Goal: Task Accomplishment & Management: Manage account settings

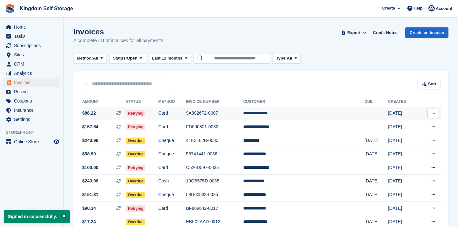
click at [183, 113] on td "Card" at bounding box center [173, 114] width 28 height 14
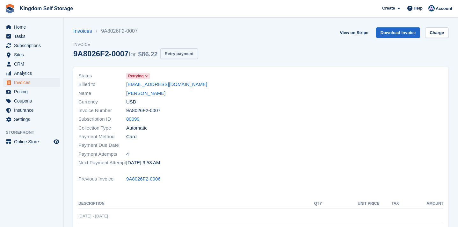
click at [188, 56] on button "Retry payment" at bounding box center [179, 53] width 38 height 11
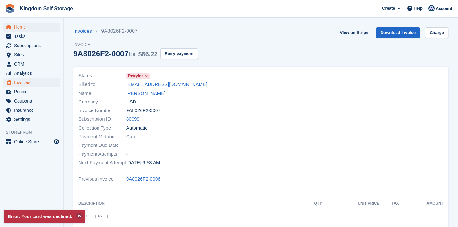
click at [23, 26] on span "Home" at bounding box center [33, 27] width 38 height 9
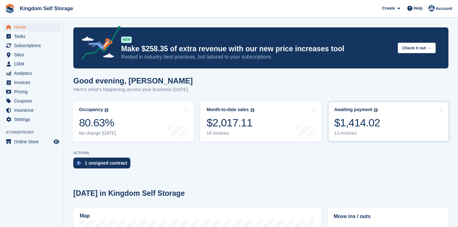
click at [344, 125] on div "$1,414.02" at bounding box center [358, 122] width 46 height 13
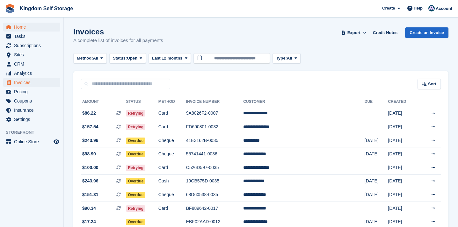
click at [22, 27] on span "Home" at bounding box center [33, 27] width 38 height 9
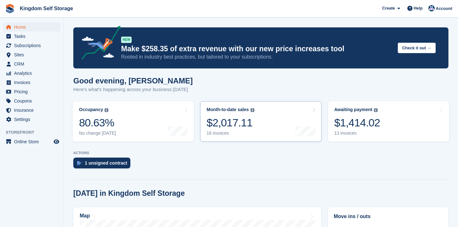
click at [272, 129] on link "Month-to-date sales The sum of all finalised invoices generated this month to d…" at bounding box center [260, 121] width 121 height 41
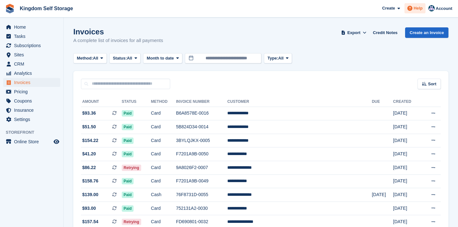
click at [421, 7] on span "Help" at bounding box center [418, 8] width 9 height 6
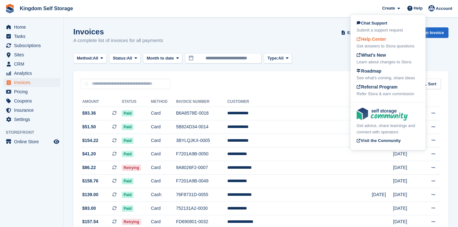
click at [388, 44] on div "Get answers to Stora questions" at bounding box center [388, 46] width 63 height 6
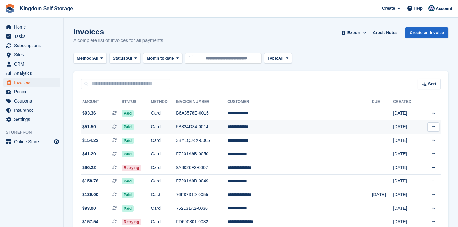
click at [274, 129] on td "**********" at bounding box center [299, 128] width 145 height 14
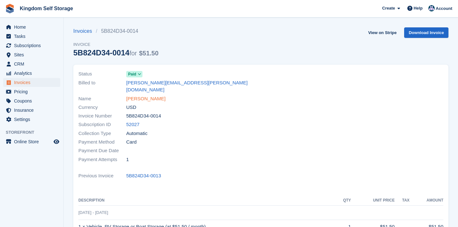
click at [148, 95] on link "[PERSON_NAME]" at bounding box center [145, 98] width 39 height 7
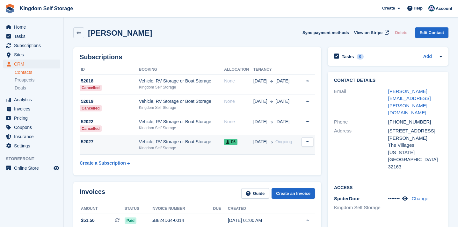
click at [147, 141] on div "Vehicle, RV Storage or Boat Storage" at bounding box center [181, 142] width 85 height 7
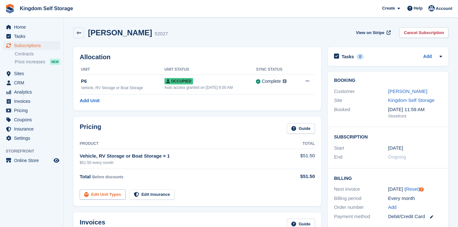
click at [109, 197] on link "Edit Unit Types" at bounding box center [103, 195] width 46 height 11
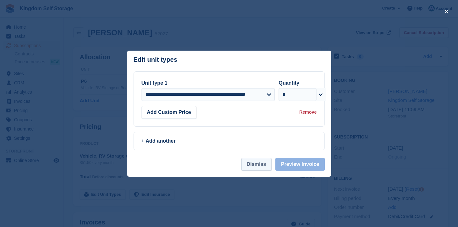
click at [263, 162] on button "Dismiss" at bounding box center [257, 164] width 30 height 13
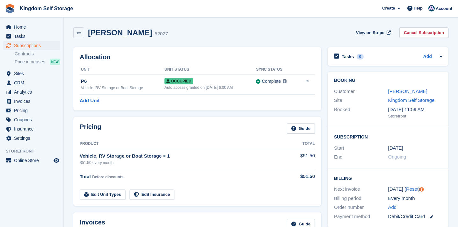
click at [153, 159] on div "Vehicle, RV Storage or Boat Storage × 1" at bounding box center [182, 156] width 204 height 7
click at [121, 198] on link "Edit Unit Types" at bounding box center [103, 195] width 46 height 11
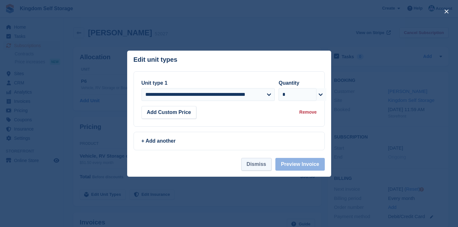
click at [251, 165] on button "Dismiss" at bounding box center [257, 164] width 30 height 13
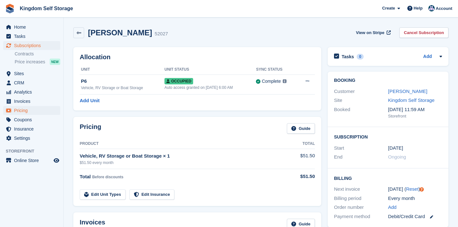
click at [28, 111] on span "Pricing" at bounding box center [33, 110] width 38 height 9
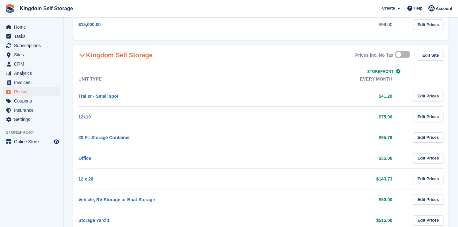
scroll to position [163, 0]
click at [112, 95] on link "Trailer - Small spot" at bounding box center [98, 95] width 40 height 5
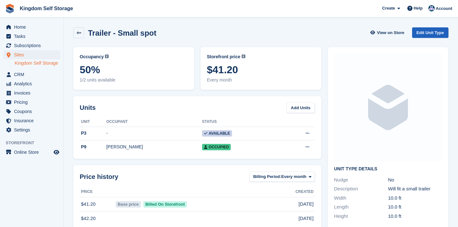
click at [418, 33] on link "Edit Unit Type" at bounding box center [431, 32] width 36 height 11
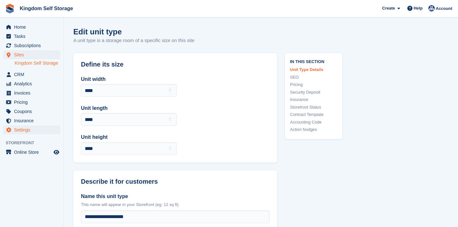
click at [23, 135] on span "Settings" at bounding box center [33, 130] width 38 height 9
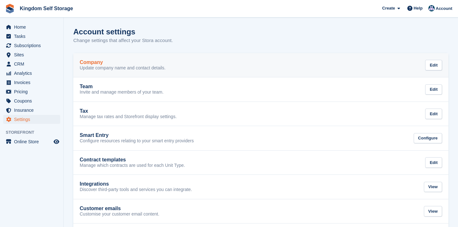
click at [97, 65] on h2 "Company" at bounding box center [91, 63] width 23 height 6
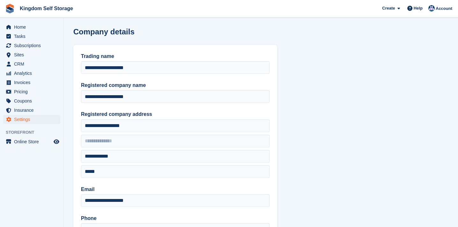
type input "**********"
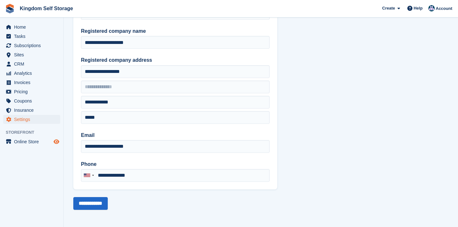
scroll to position [54, 0]
click at [22, 120] on span "Settings" at bounding box center [33, 119] width 38 height 9
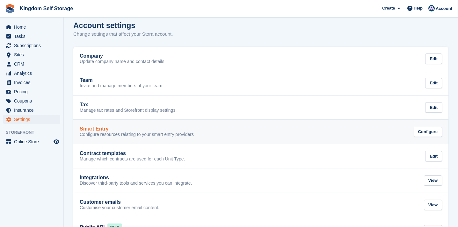
scroll to position [7, 0]
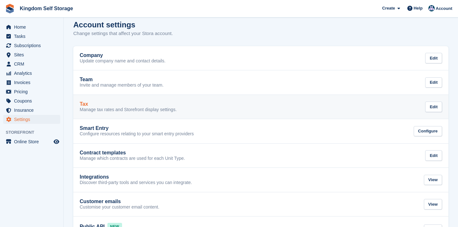
click at [144, 109] on p "Manage tax rates and Storefront display settings." at bounding box center [128, 110] width 97 height 6
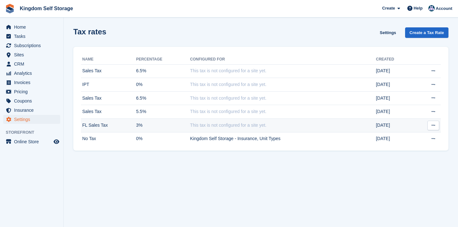
click at [431, 127] on button at bounding box center [434, 126] width 12 height 10
click at [398, 136] on p "View on Stripe" at bounding box center [409, 138] width 56 height 8
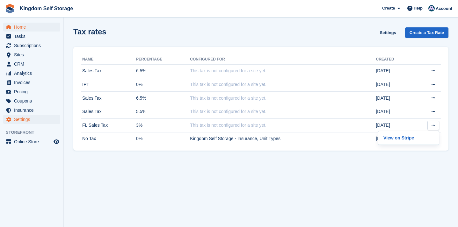
click at [22, 27] on span "Home" at bounding box center [33, 27] width 38 height 9
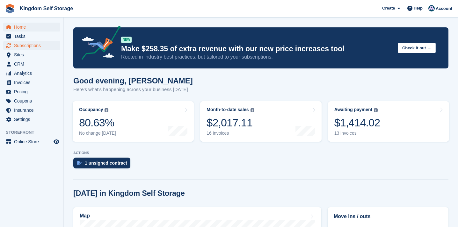
click at [23, 47] on span "Subscriptions" at bounding box center [33, 45] width 38 height 9
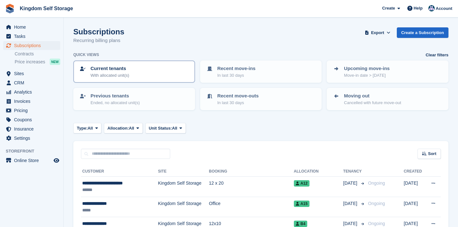
click at [149, 72] on div "Current tenants With allocated unit(s)" at bounding box center [134, 71] width 110 height 13
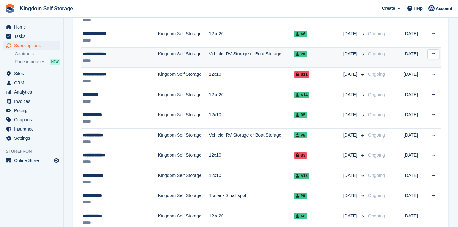
scroll to position [313, 0]
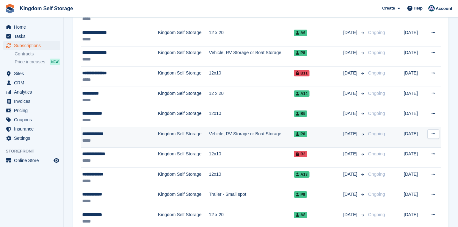
click at [167, 132] on td "Kingdom Self Storage" at bounding box center [183, 137] width 51 height 20
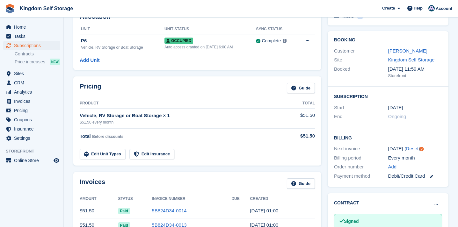
scroll to position [36, 0]
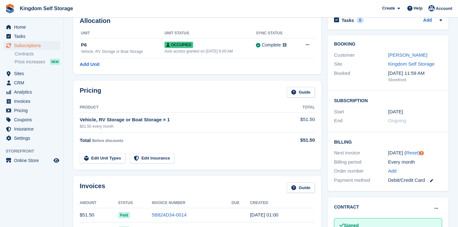
click at [143, 119] on div "Vehicle, RV Storage or Boat Storage × 1" at bounding box center [182, 119] width 204 height 7
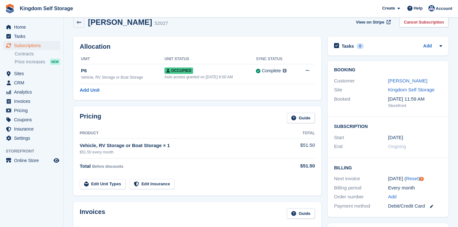
scroll to position [10, 0]
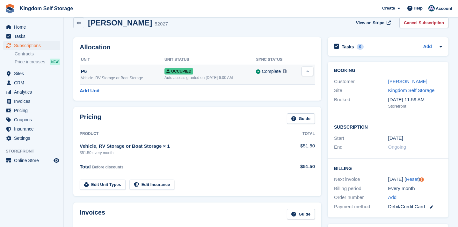
click at [113, 73] on div "P6" at bounding box center [123, 71] width 84 height 7
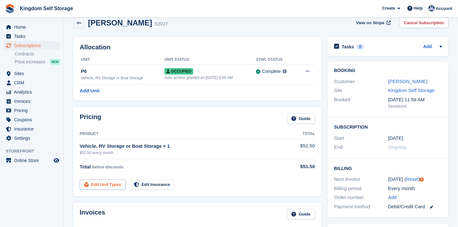
click at [110, 185] on link "Edit Unit Types" at bounding box center [103, 185] width 46 height 11
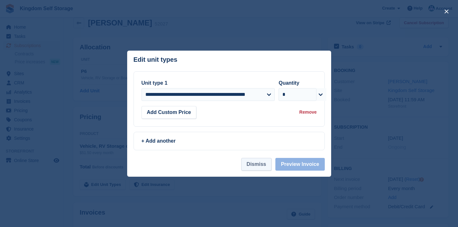
click at [260, 168] on button "Dismiss" at bounding box center [257, 164] width 30 height 13
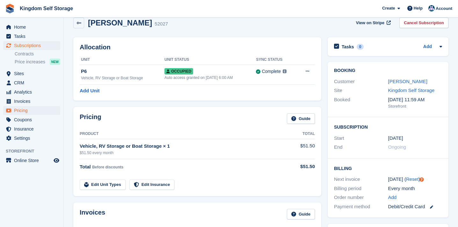
click at [23, 108] on span "Pricing" at bounding box center [33, 110] width 38 height 9
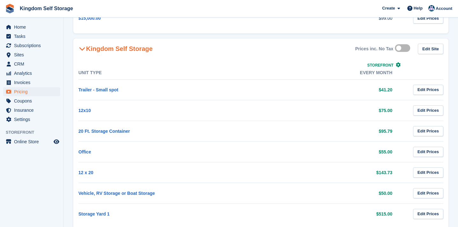
scroll to position [171, 0]
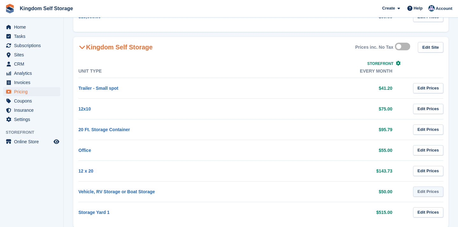
click at [423, 195] on link "Edit Prices" at bounding box center [428, 192] width 30 height 11
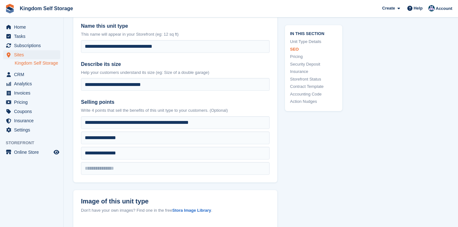
scroll to position [510, 0]
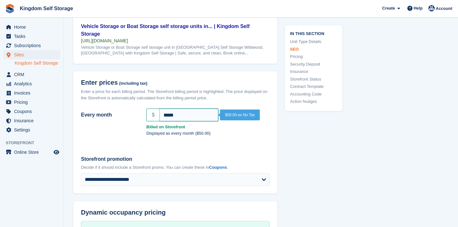
click at [192, 114] on input "*****" at bounding box center [189, 115] width 59 height 13
click at [251, 150] on div "**********" at bounding box center [175, 171] width 204 height 46
click at [210, 110] on input "*****" at bounding box center [189, 115] width 59 height 13
click at [24, 29] on span "Home" at bounding box center [33, 27] width 38 height 9
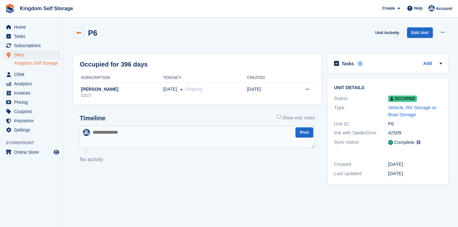
click at [79, 36] on link at bounding box center [78, 32] width 11 height 11
